Goal: Task Accomplishment & Management: Complete application form

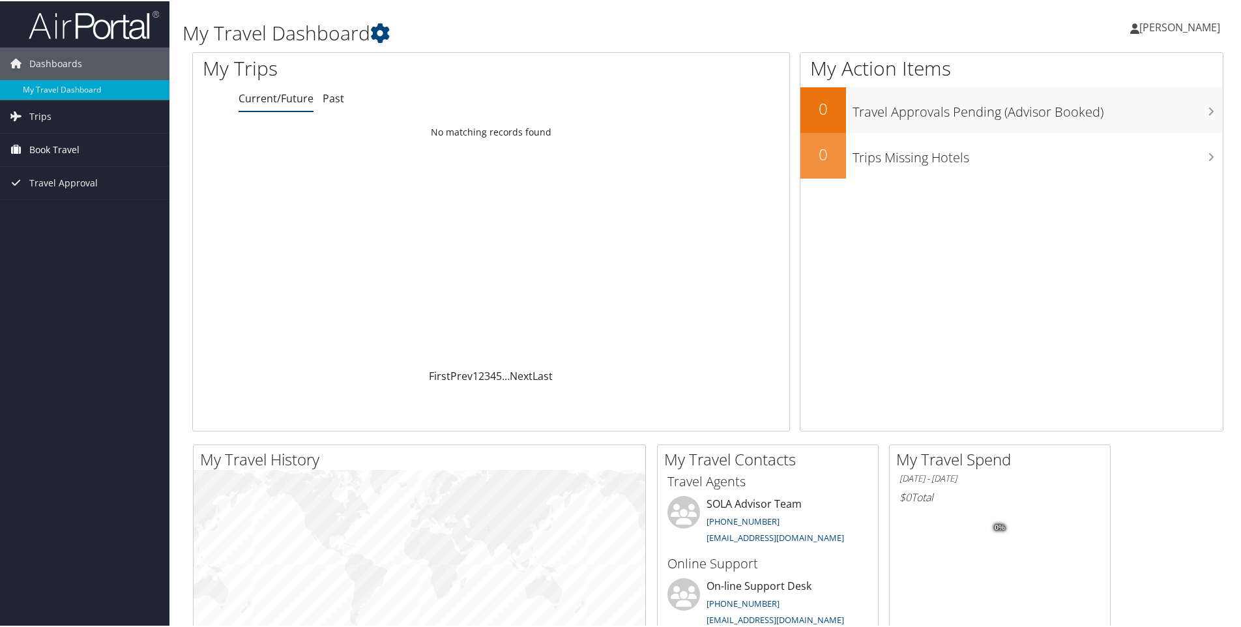
click at [52, 150] on span "Book Travel" at bounding box center [54, 148] width 50 height 33
click at [61, 169] on link "Agent Booking Request" at bounding box center [84, 175] width 169 height 20
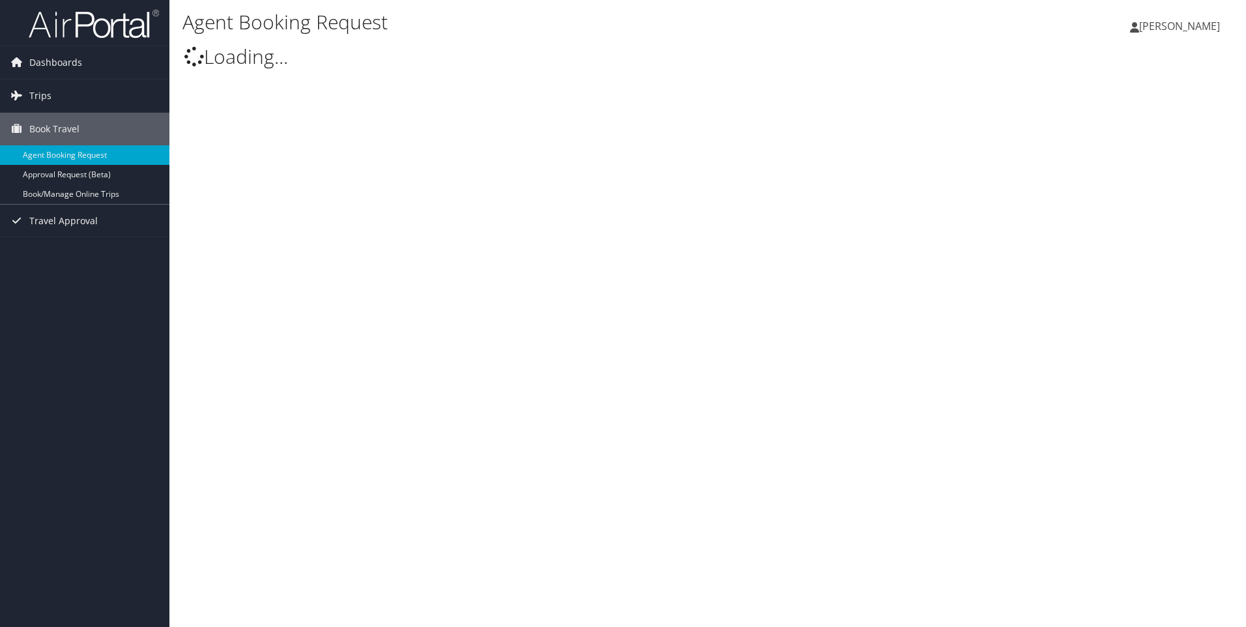
select select "[EMAIL_ADDRESS][DOMAIN_NAME]"
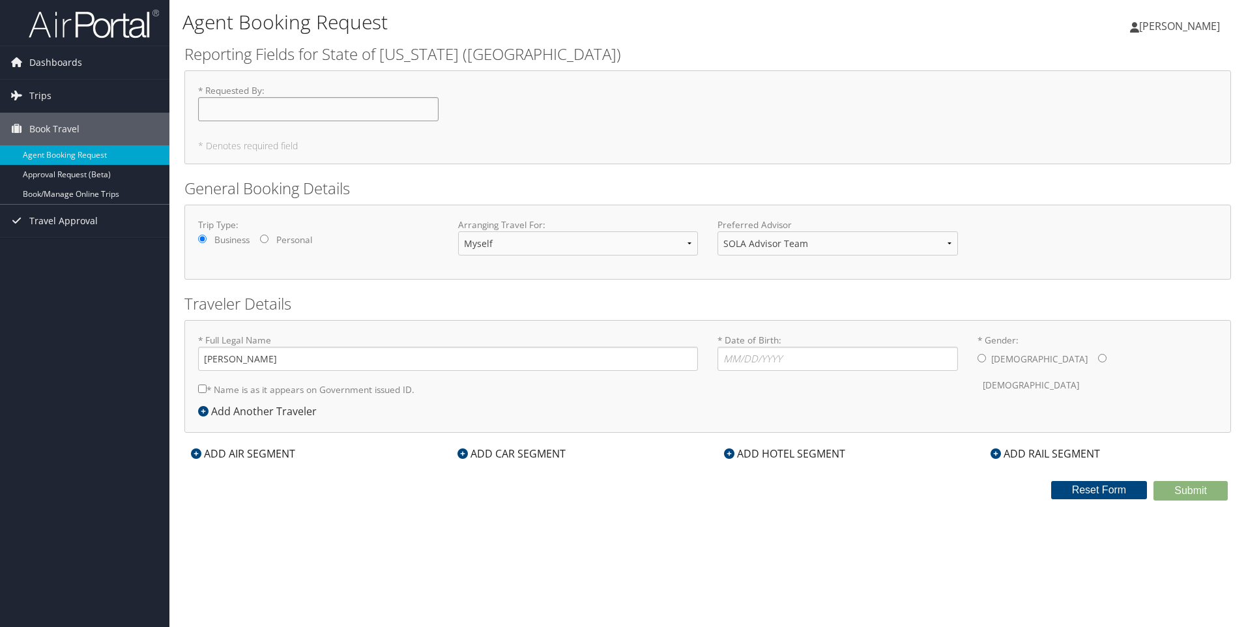
click at [233, 108] on input "* Requested By : Required" at bounding box center [318, 109] width 241 height 24
type input "[PERSON_NAME]"
click at [516, 240] on select "Myself Another Traveler Guest Traveler" at bounding box center [578, 243] width 241 height 24
select select "guest"
click at [458, 231] on select "Myself Another Traveler Guest Traveler" at bounding box center [578, 243] width 241 height 24
